Goal: Find specific page/section: Find specific page/section

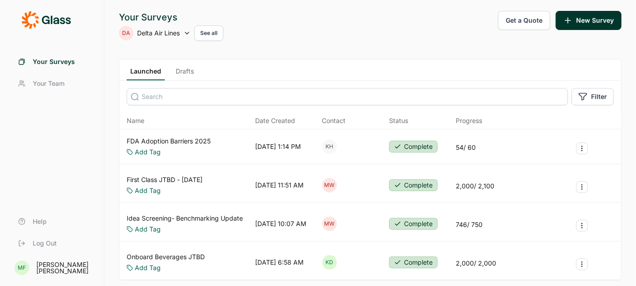
scroll to position [54, 0]
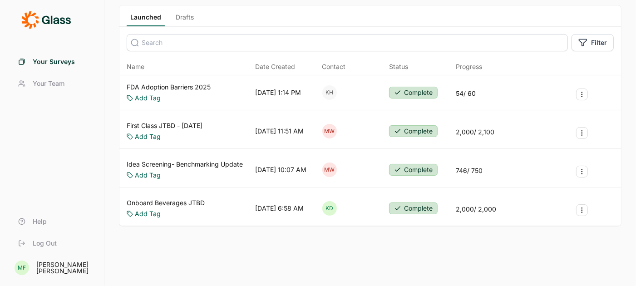
click at [170, 200] on link "Onboard Beverages JTBD" at bounding box center [166, 202] width 78 height 9
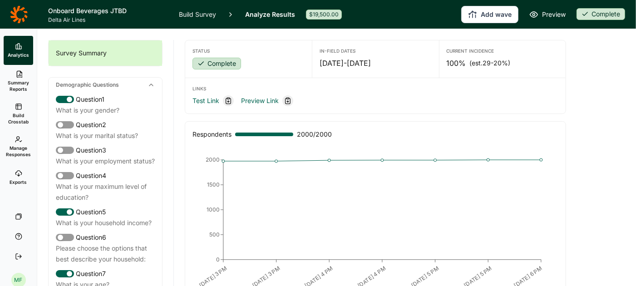
click at [20, 81] on span "Summary Reports" at bounding box center [18, 85] width 22 height 13
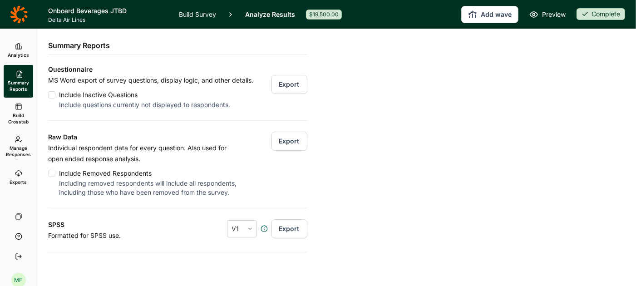
click at [20, 52] on span "Analytics" at bounding box center [18, 55] width 21 height 6
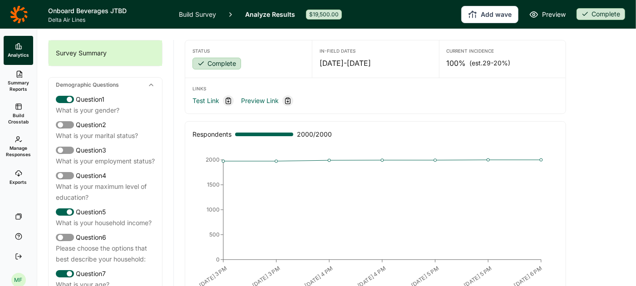
click at [17, 86] on span "Summary Reports" at bounding box center [18, 85] width 22 height 13
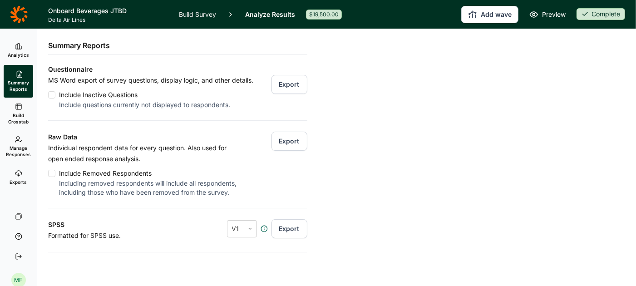
click at [17, 172] on icon at bounding box center [18, 173] width 7 height 7
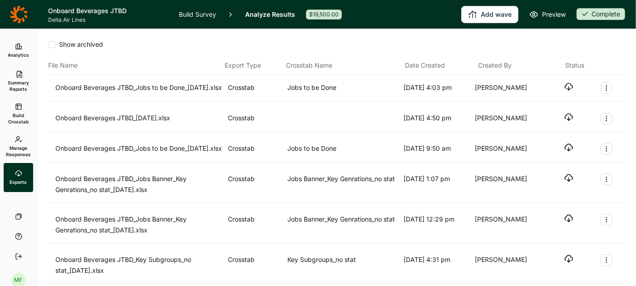
click at [49, 43] on div at bounding box center [51, 44] width 7 height 7
click at [48, 44] on input "Show archived" at bounding box center [48, 44] width 0 height 0
click at [51, 45] on div at bounding box center [52, 44] width 5 height 5
click at [48, 44] on input "Show archived" at bounding box center [48, 44] width 0 height 0
click at [19, 81] on span "Summary Reports" at bounding box center [18, 85] width 22 height 13
